Goal: Task Accomplishment & Management: Manage account settings

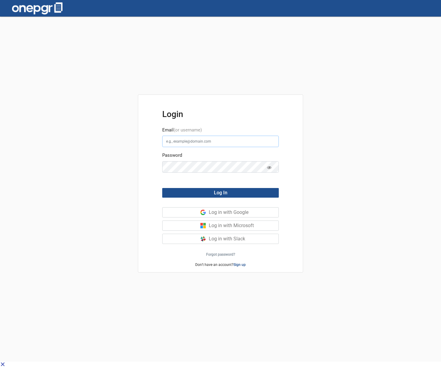
click at [167, 143] on input "Email (or username)" at bounding box center [220, 141] width 117 height 11
paste input "[EMAIL_ADDRESS][DOMAIN_NAME]"
type input "[EMAIL_ADDRESS][DOMAIN_NAME]"
click at [139, 160] on div "Login Email (or username) [EMAIL_ADDRESS][DOMAIN_NAME] Password Log In Log in w…" at bounding box center [220, 173] width 165 height 157
click at [206, 188] on button "Log In" at bounding box center [220, 193] width 117 height 10
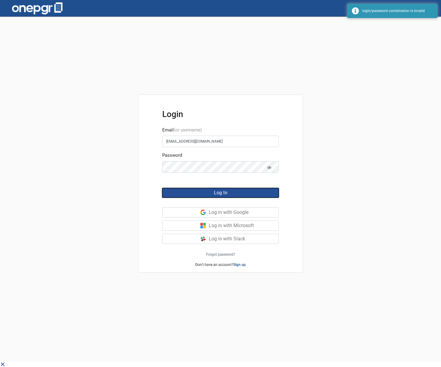
click at [206, 190] on button "Log In" at bounding box center [220, 193] width 117 height 10
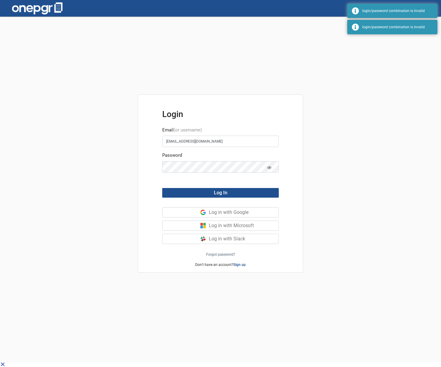
click at [199, 160] on div "Password" at bounding box center [220, 165] width 117 height 26
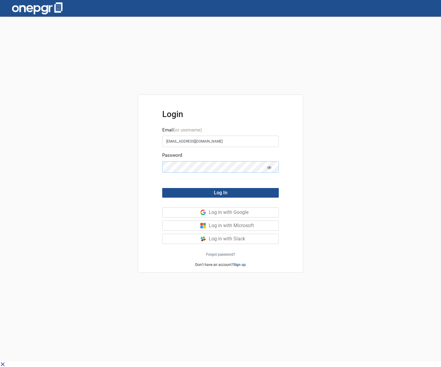
click at [142, 165] on div "Login Email (or username) [EMAIL_ADDRESS][DOMAIN_NAME] Password Log In Log in w…" at bounding box center [220, 173] width 165 height 157
click at [233, 191] on button "Log In" at bounding box center [220, 193] width 117 height 10
drag, startPoint x: 212, startPoint y: 143, endPoint x: 121, endPoint y: 139, distance: 91.7
click at [121, 139] on div "Login Email (or username) [EMAIL_ADDRESS][DOMAIN_NAME] Password Log In Log in w…" at bounding box center [220, 189] width 441 height 345
click at [152, 165] on div "Login Email (or username) [EMAIL_ADDRESS][DOMAIN_NAME] Password Log In Log in w…" at bounding box center [220, 173] width 165 height 157
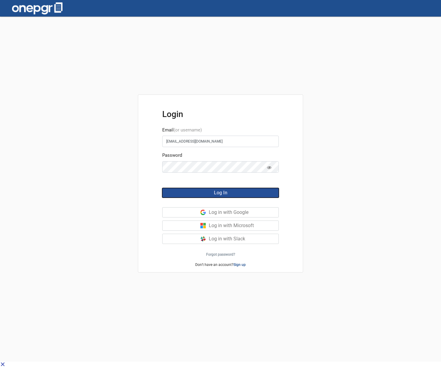
click at [198, 193] on button "Log In" at bounding box center [220, 193] width 117 height 10
